Goal: Use online tool/utility

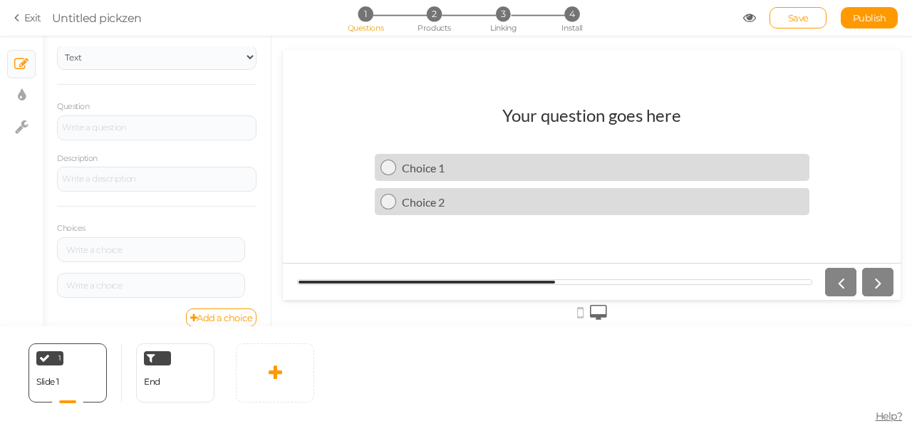
scroll to position [74, 0]
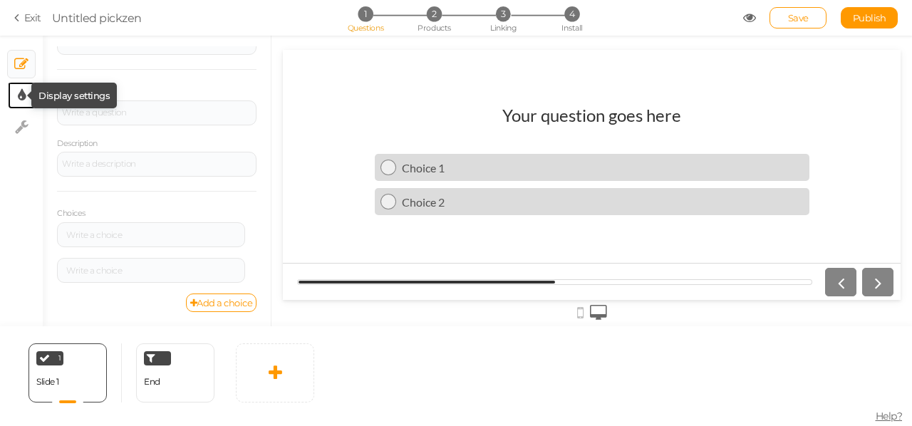
click at [21, 90] on icon at bounding box center [22, 95] width 8 height 14
select select "2"
select select "lato"
select select "fade"
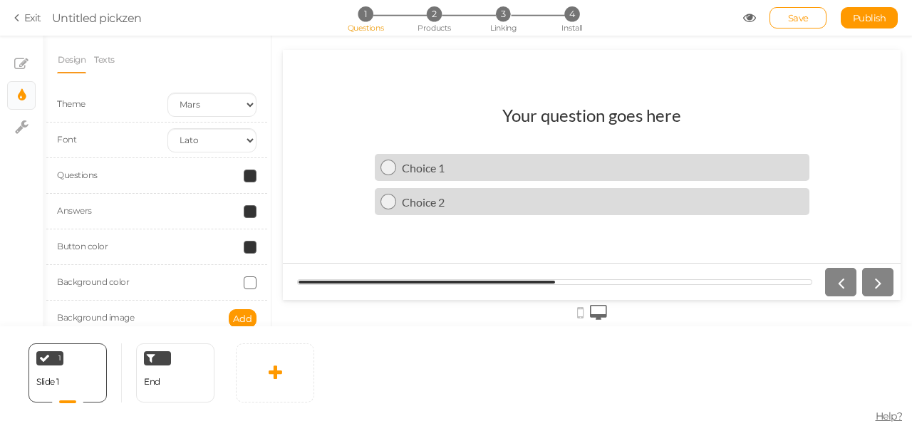
scroll to position [57, 0]
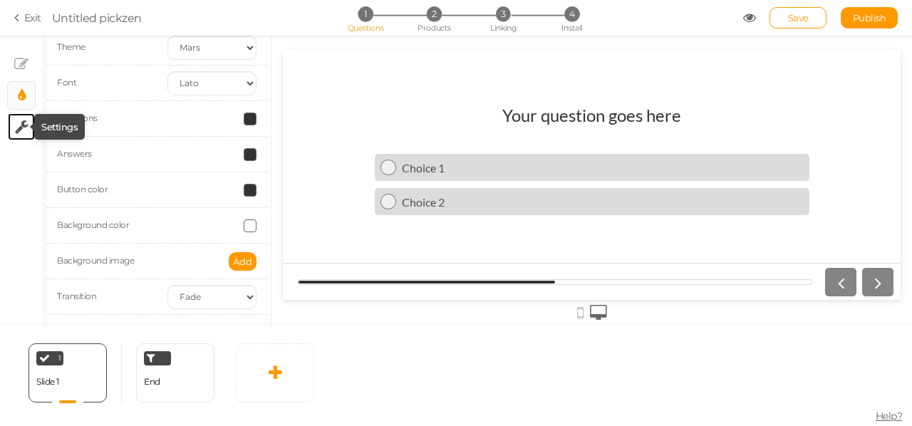
click at [24, 127] on icon at bounding box center [22, 127] width 14 height 14
select select "en"
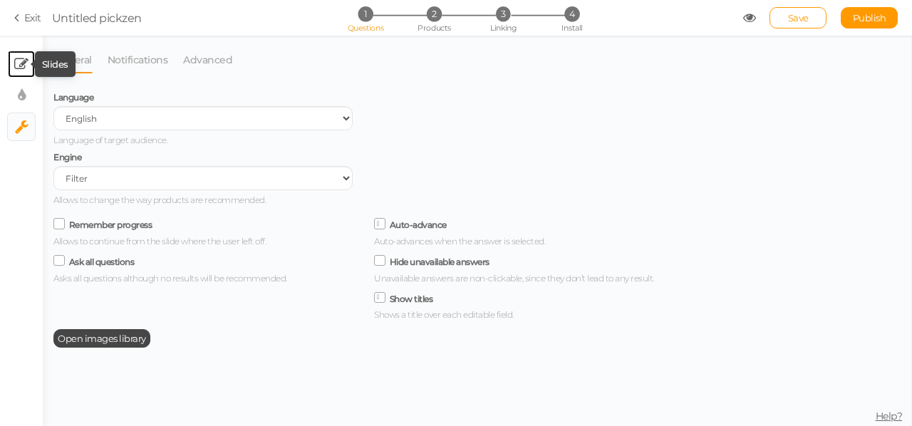
click at [21, 66] on icon at bounding box center [21, 64] width 14 height 14
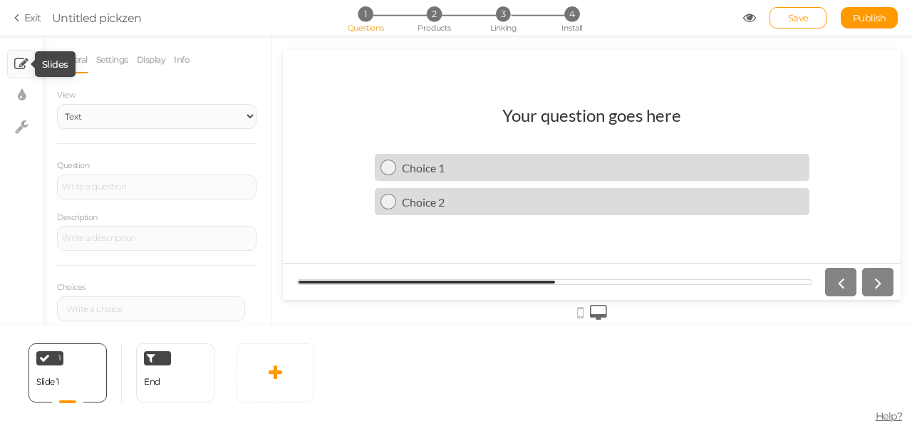
scroll to position [0, 0]
click at [167, 368] on div "End" at bounding box center [175, 372] width 78 height 59
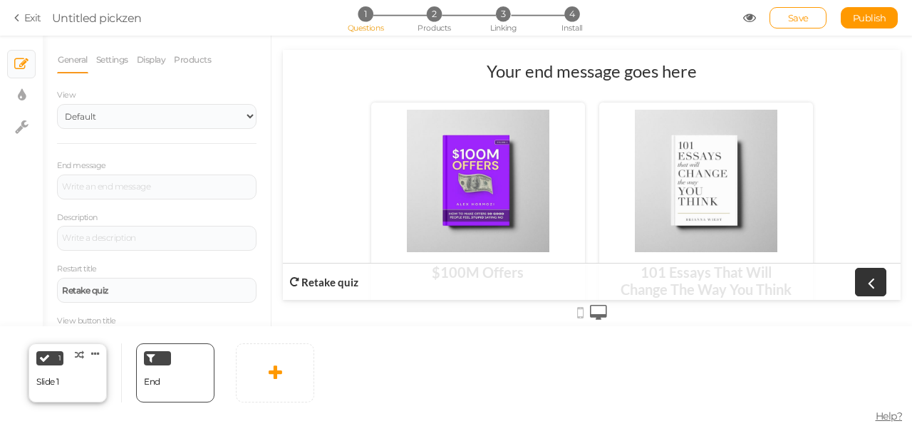
click at [55, 370] on div "Slide 1" at bounding box center [47, 382] width 23 height 25
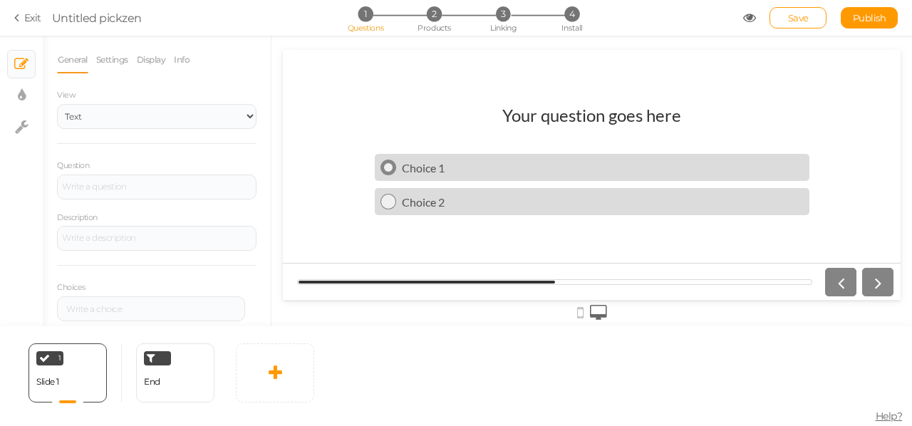
click at [421, 169] on div "Choice 1" at bounding box center [599, 168] width 407 height 14
click at [881, 290] on icon at bounding box center [877, 282] width 19 height 19
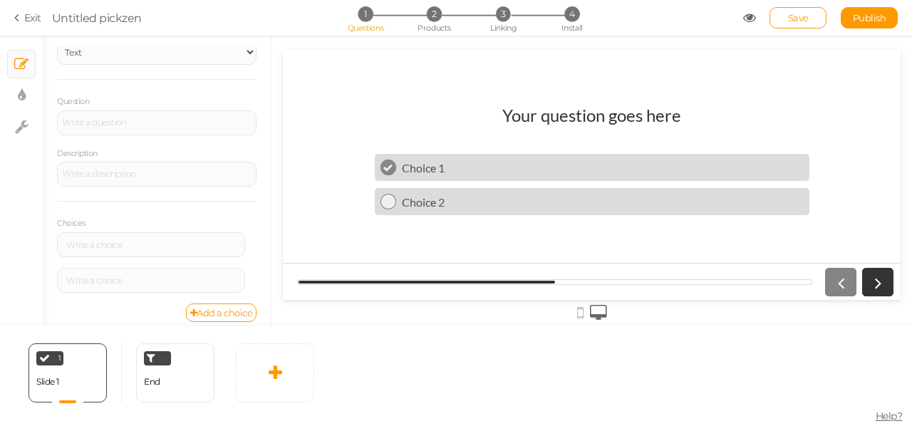
scroll to position [74, 0]
click at [197, 308] on link "Add a choice" at bounding box center [221, 303] width 71 height 19
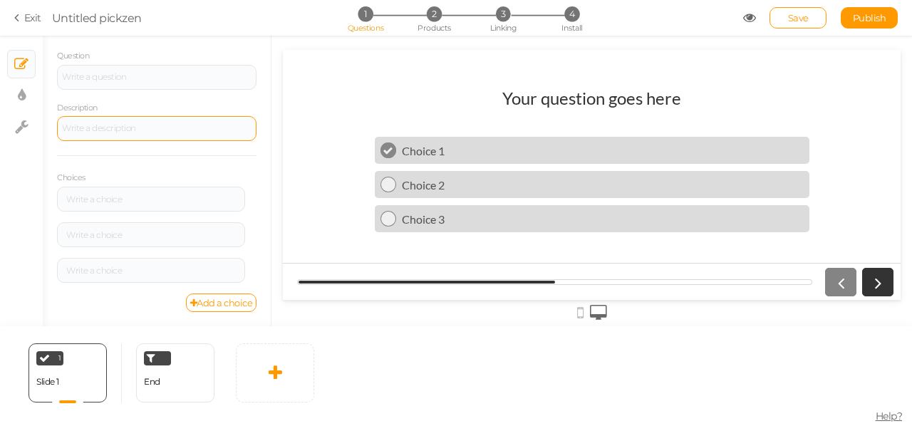
scroll to position [0, 0]
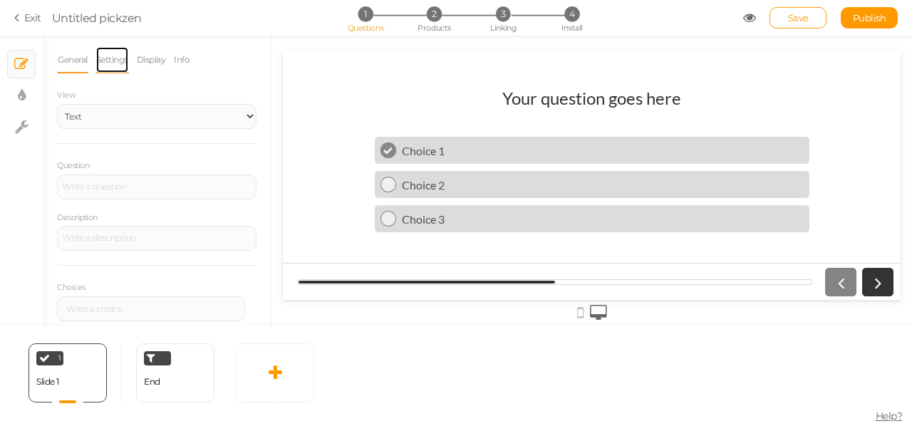
click at [112, 59] on link "Settings" at bounding box center [111, 59] width 33 height 27
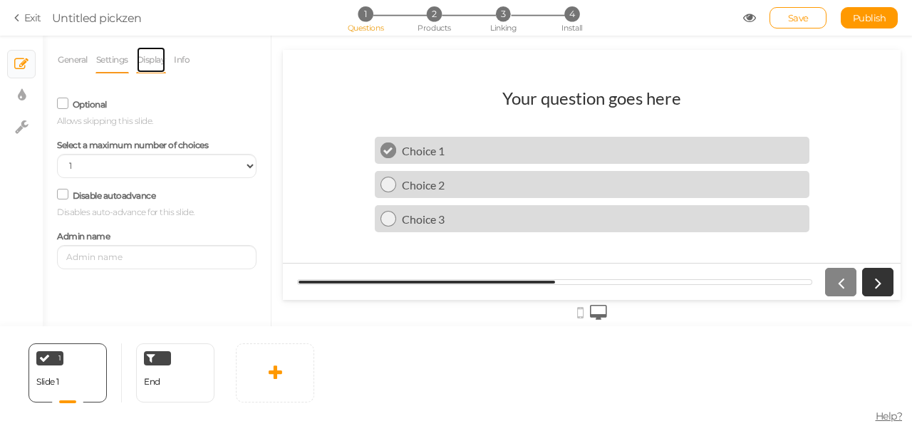
click at [155, 61] on link "Display" at bounding box center [151, 59] width 31 height 27
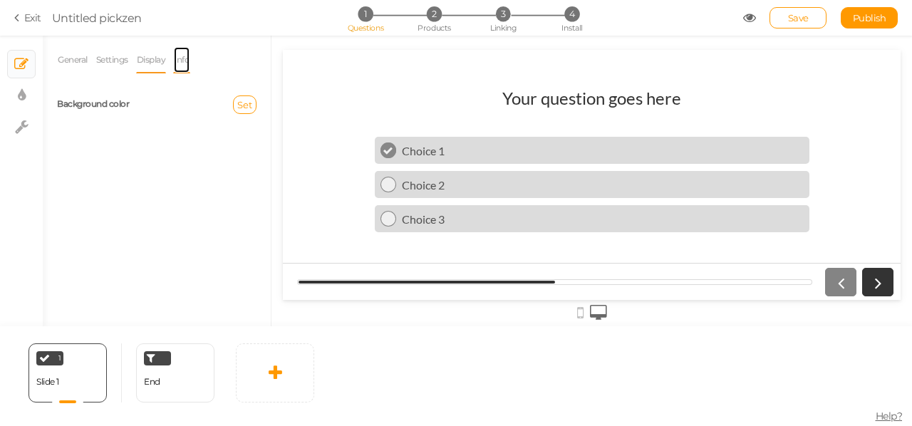
click at [188, 60] on link "Info" at bounding box center [181, 59] width 17 height 27
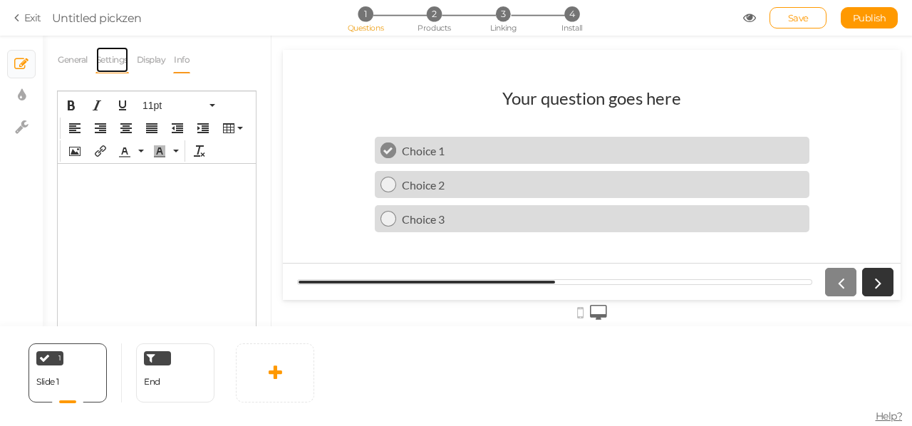
click at [120, 67] on link "Settings" at bounding box center [111, 59] width 33 height 27
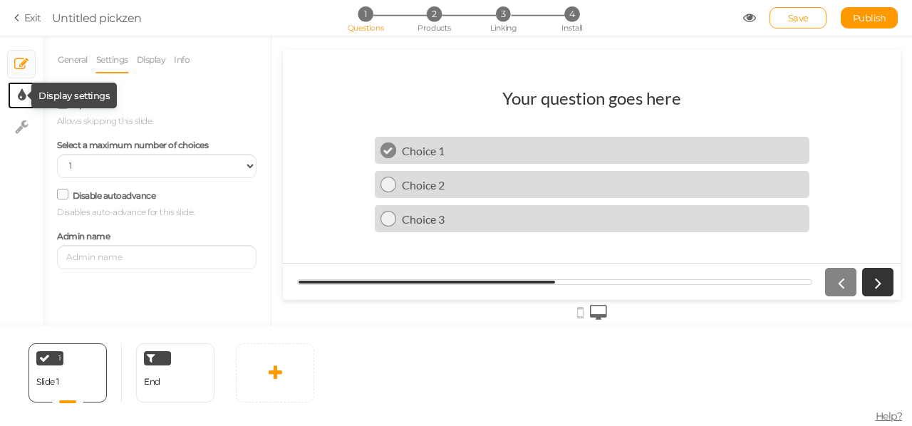
click at [18, 95] on icon at bounding box center [22, 95] width 8 height 14
select select "2"
select select "lato"
select select "fade"
